Goal: Complete application form

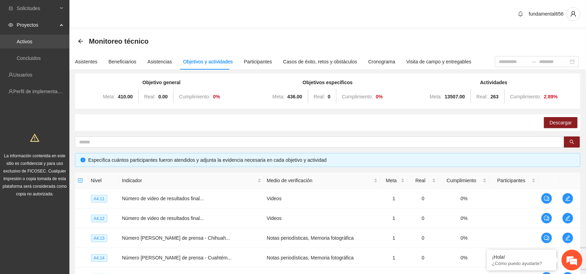
click at [32, 42] on link "Activos" at bounding box center [25, 42] width 16 height 6
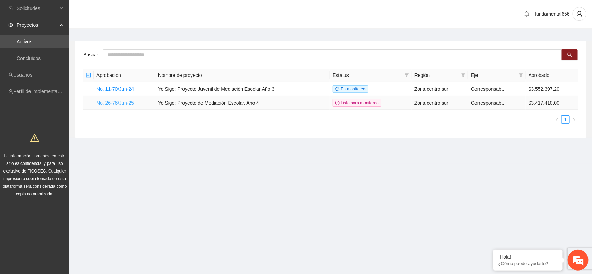
click at [103, 100] on link "No. 26-76/Jun-25" at bounding box center [114, 103] width 37 height 6
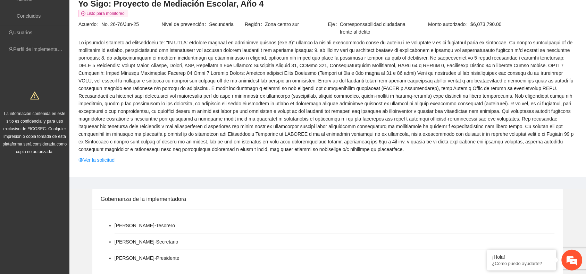
scroll to position [130, 0]
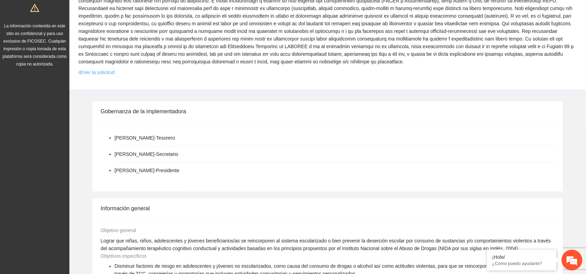
click at [101, 73] on link "Ver la solicitud" at bounding box center [96, 73] width 36 height 8
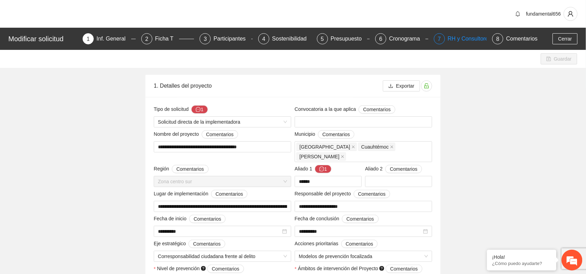
click at [455, 39] on div "RH y Consultores" at bounding box center [472, 38] width 49 height 11
